Goal: Transaction & Acquisition: Book appointment/travel/reservation

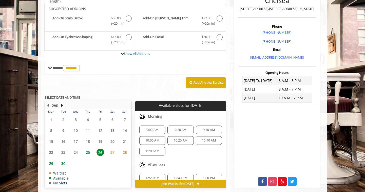
scroll to position [152, 0]
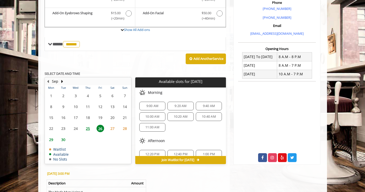
click at [157, 66] on div "Add Another Service" at bounding box center [135, 59] width 181 height 16
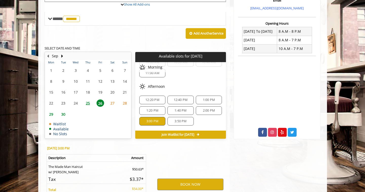
scroll to position [51, 0]
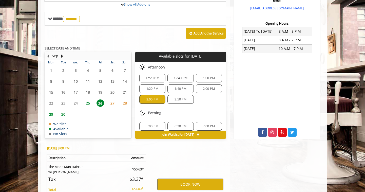
click at [156, 101] on span "3:00 PM" at bounding box center [152, 99] width 12 height 4
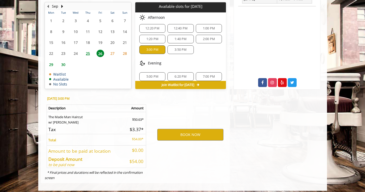
scroll to position [230, 0]
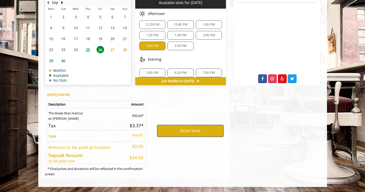
click at [182, 133] on button "BOOK NOW" at bounding box center [190, 131] width 66 height 12
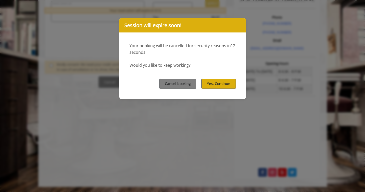
scroll to position [0, 0]
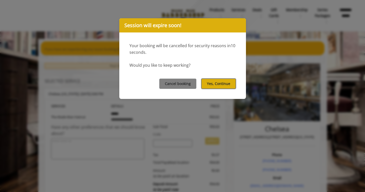
click at [221, 81] on button "Yes, Continue" at bounding box center [218, 83] width 34 height 10
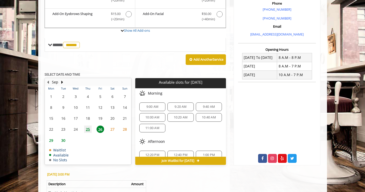
scroll to position [152, 0]
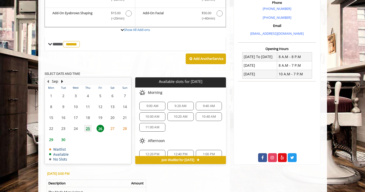
click at [101, 127] on span "26" at bounding box center [100, 127] width 8 height 7
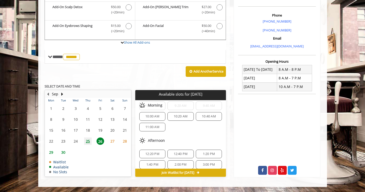
scroll to position [25, 0]
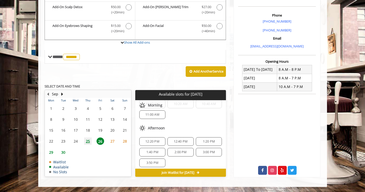
click at [205, 152] on span "3:00 PM" at bounding box center [209, 152] width 12 height 4
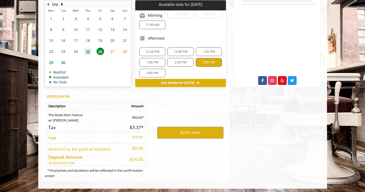
scroll to position [230, 0]
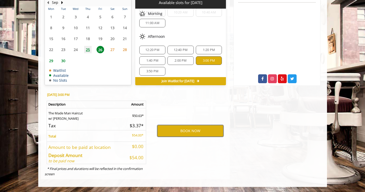
click at [192, 133] on button "BOOK NOW" at bounding box center [190, 131] width 66 height 12
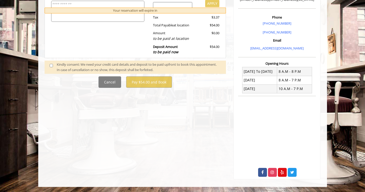
scroll to position [0, 0]
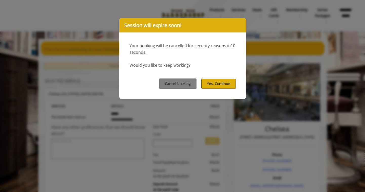
click at [216, 82] on button "Yes, Continue" at bounding box center [218, 83] width 34 height 10
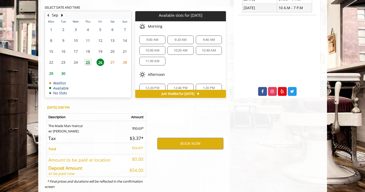
scroll to position [230, 0]
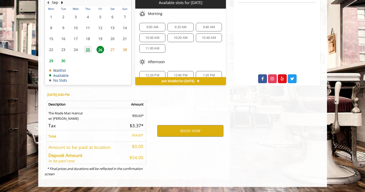
click at [88, 49] on span "25" at bounding box center [88, 49] width 8 height 7
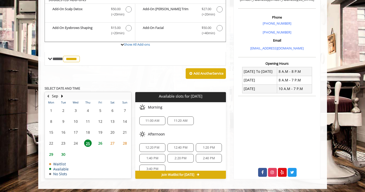
scroll to position [139, 0]
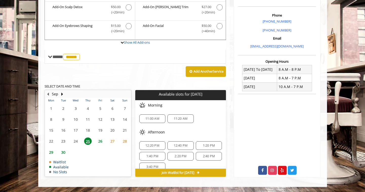
click at [100, 139] on span "26" at bounding box center [100, 140] width 8 height 7
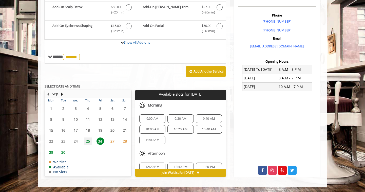
scroll to position [65, 0]
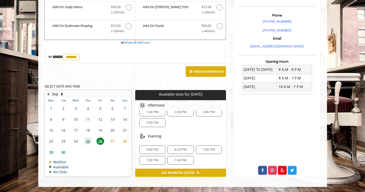
click at [203, 113] on span "3:00 PM" at bounding box center [209, 112] width 12 height 4
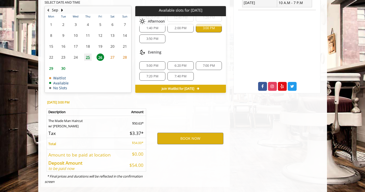
scroll to position [230, 0]
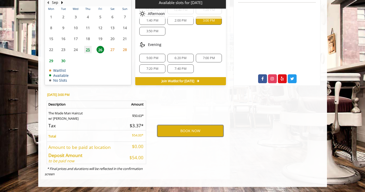
click at [190, 130] on button "BOOK NOW" at bounding box center [190, 131] width 66 height 12
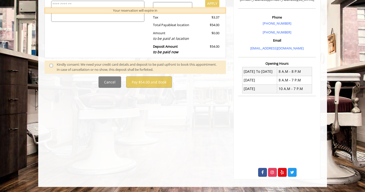
scroll to position [0, 0]
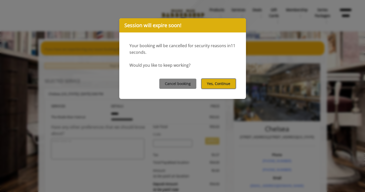
click at [220, 84] on button "Yes, Continue" at bounding box center [218, 83] width 34 height 10
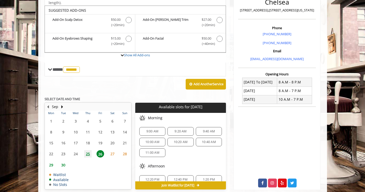
scroll to position [51, 0]
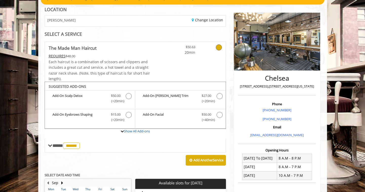
click at [155, 34] on div "SELECT A SERVICE" at bounding box center [135, 34] width 181 height 5
click at [168, 34] on div "SELECT A SERVICE" at bounding box center [135, 34] width 181 height 5
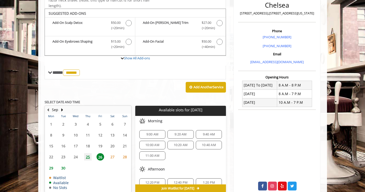
scroll to position [152, 0]
